Goal: Information Seeking & Learning: Learn about a topic

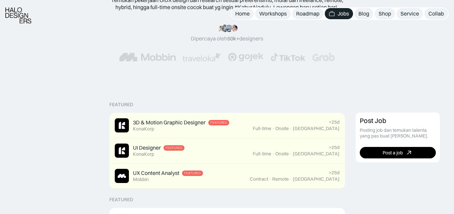
scroll to position [268, 0]
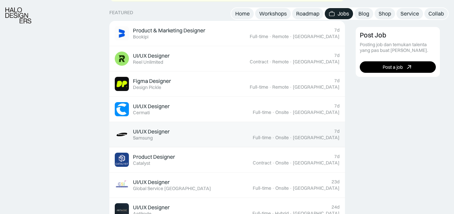
click at [162, 131] on div "UI/UX Designer" at bounding box center [151, 131] width 37 height 7
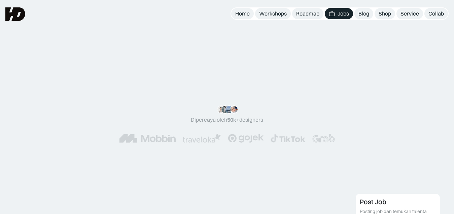
scroll to position [268, 0]
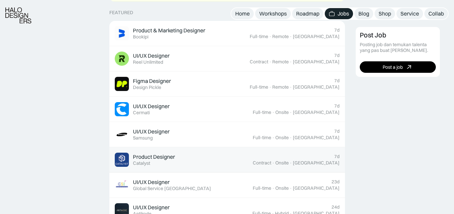
click at [290, 152] on link "Product Designer Featured Catalyst 7d Contract · Onsite · Jakarta" at bounding box center [227, 159] width 236 height 25
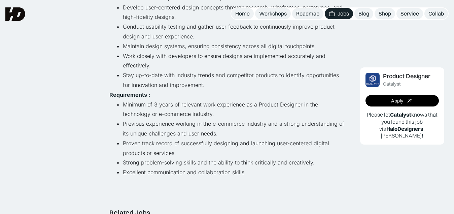
scroll to position [165, 0]
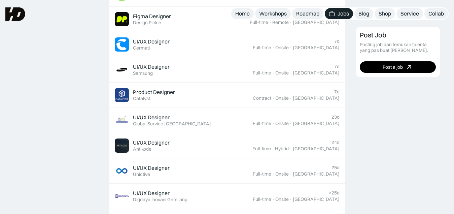
scroll to position [268, 0]
